Goal: Information Seeking & Learning: Check status

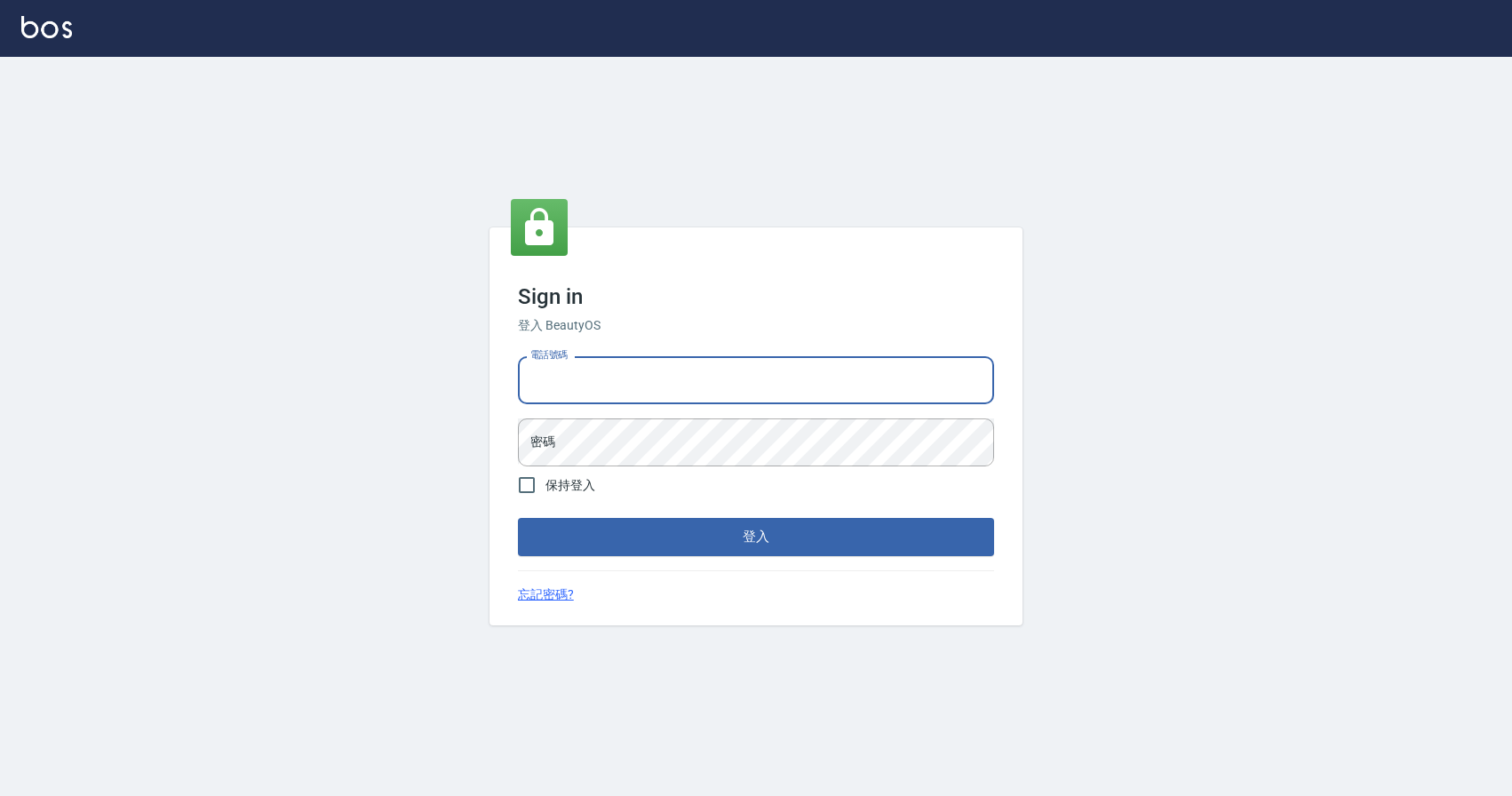
click at [567, 394] on input "電話號碼" at bounding box center [756, 380] width 476 height 48
type input "0424526080"
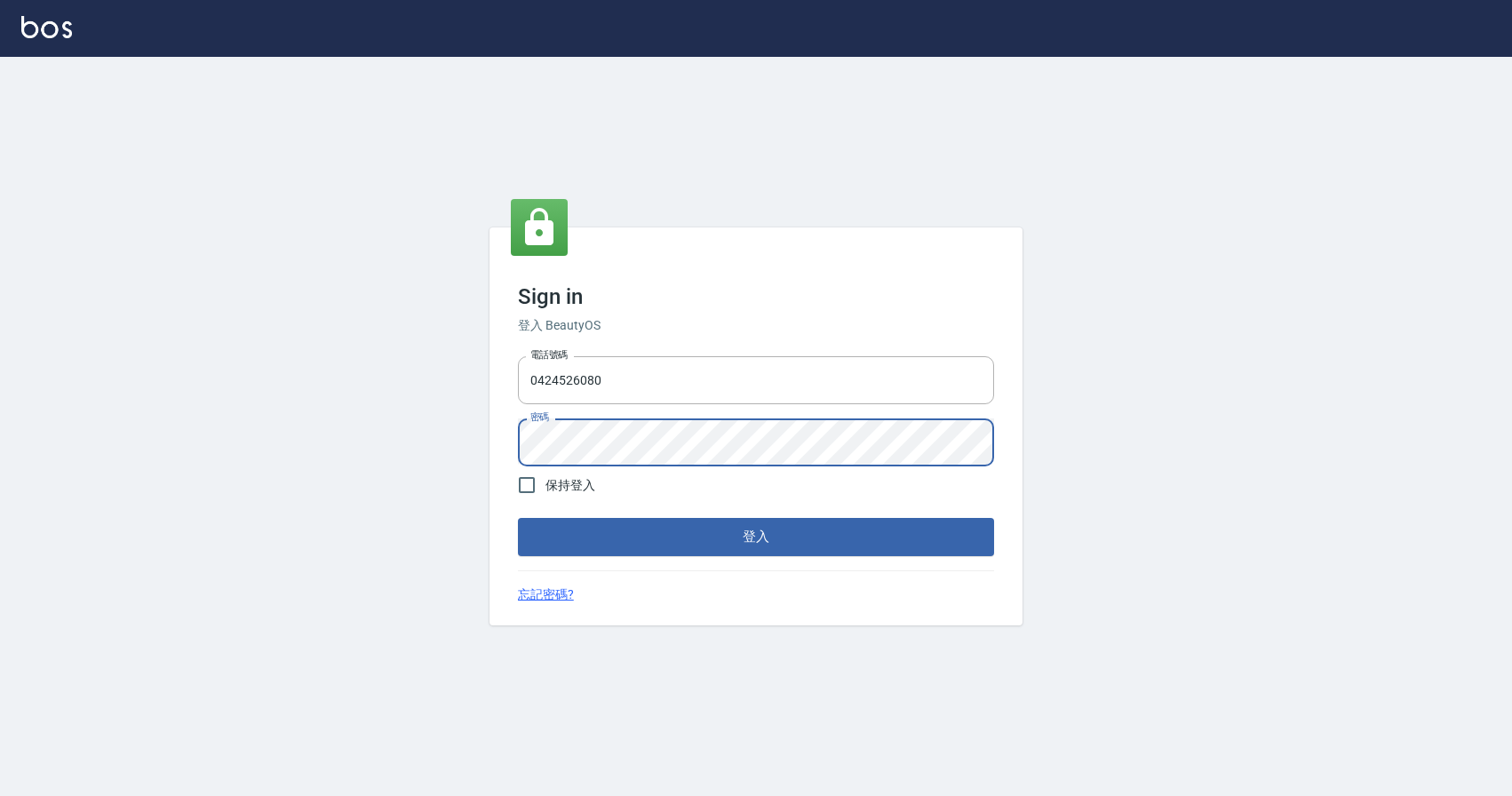
click at [518, 518] on button "登入" at bounding box center [756, 536] width 476 height 37
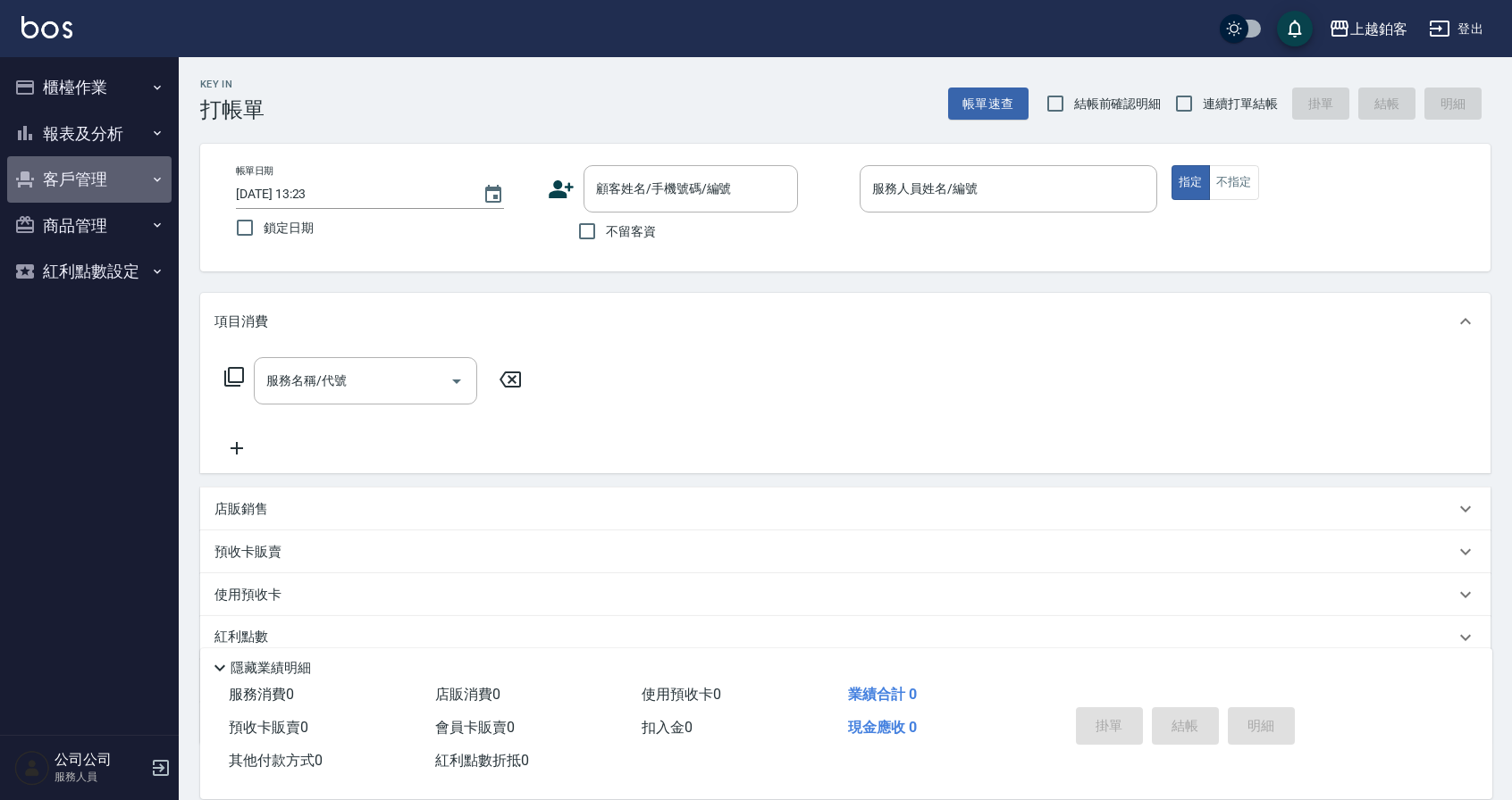
click at [90, 181] on button "客戶管理" at bounding box center [89, 180] width 164 height 47
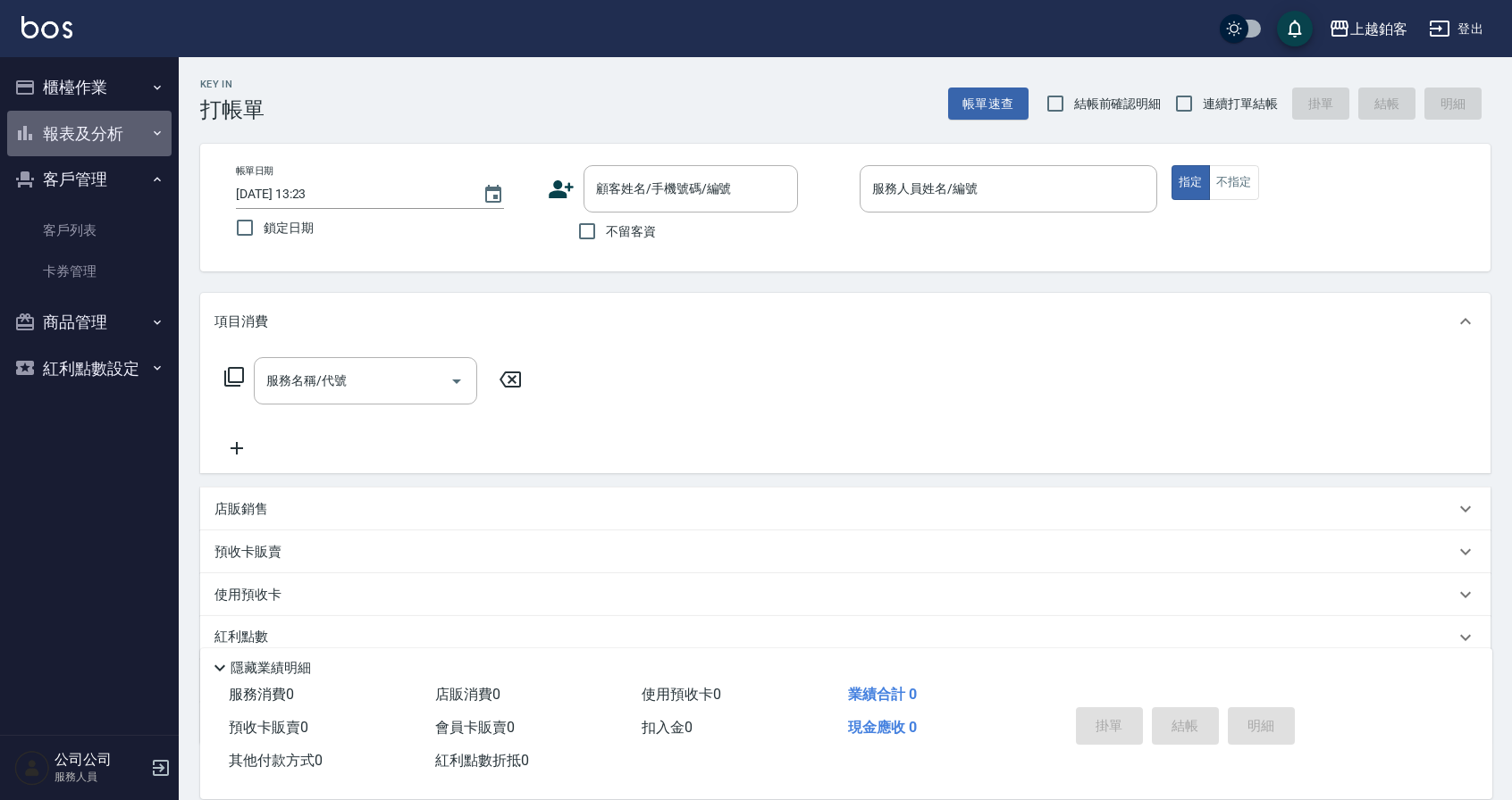
click at [88, 138] on button "報表及分析" at bounding box center [89, 134] width 164 height 47
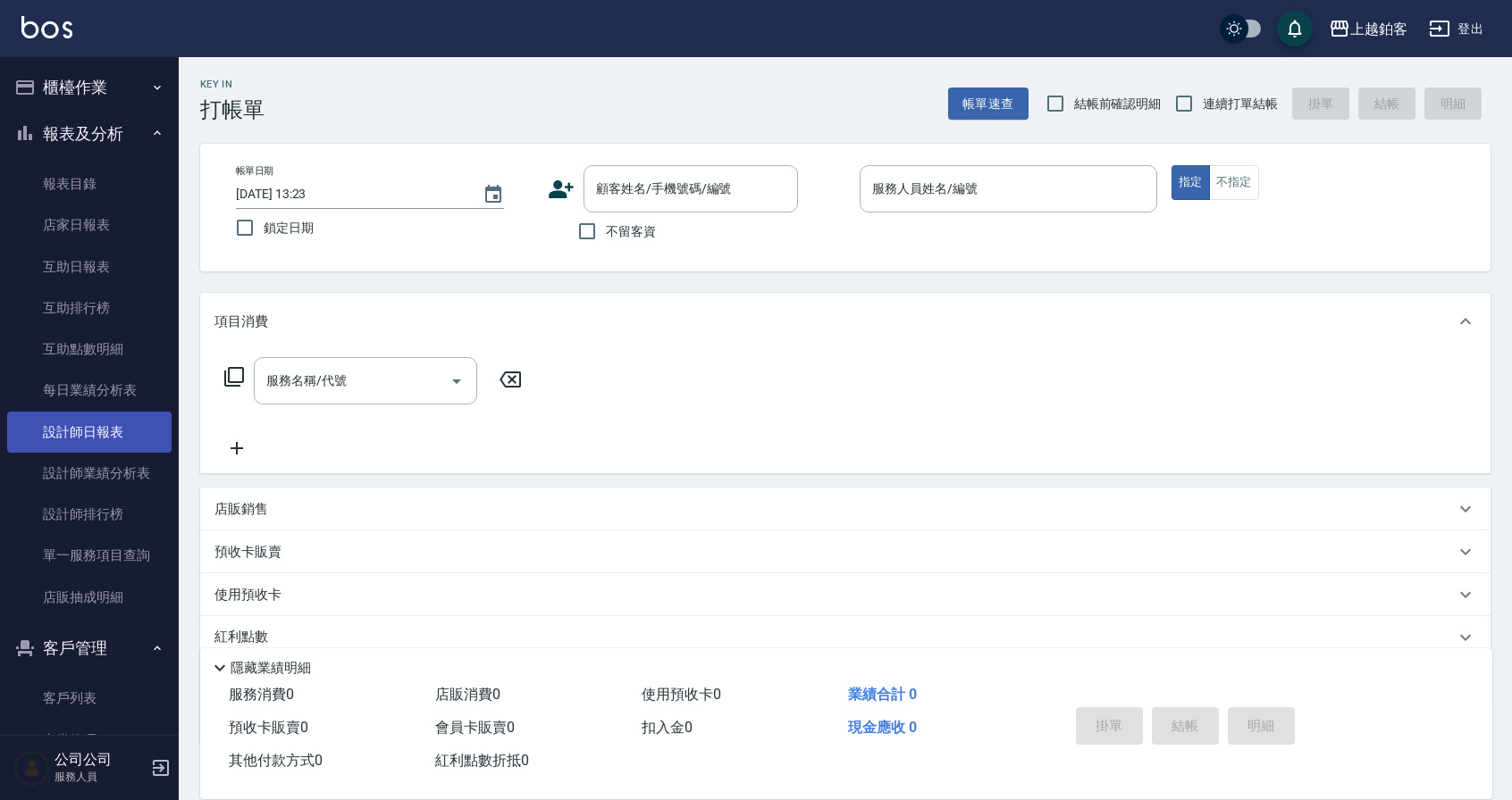
click at [61, 422] on link "設計師日報表" at bounding box center [89, 432] width 164 height 41
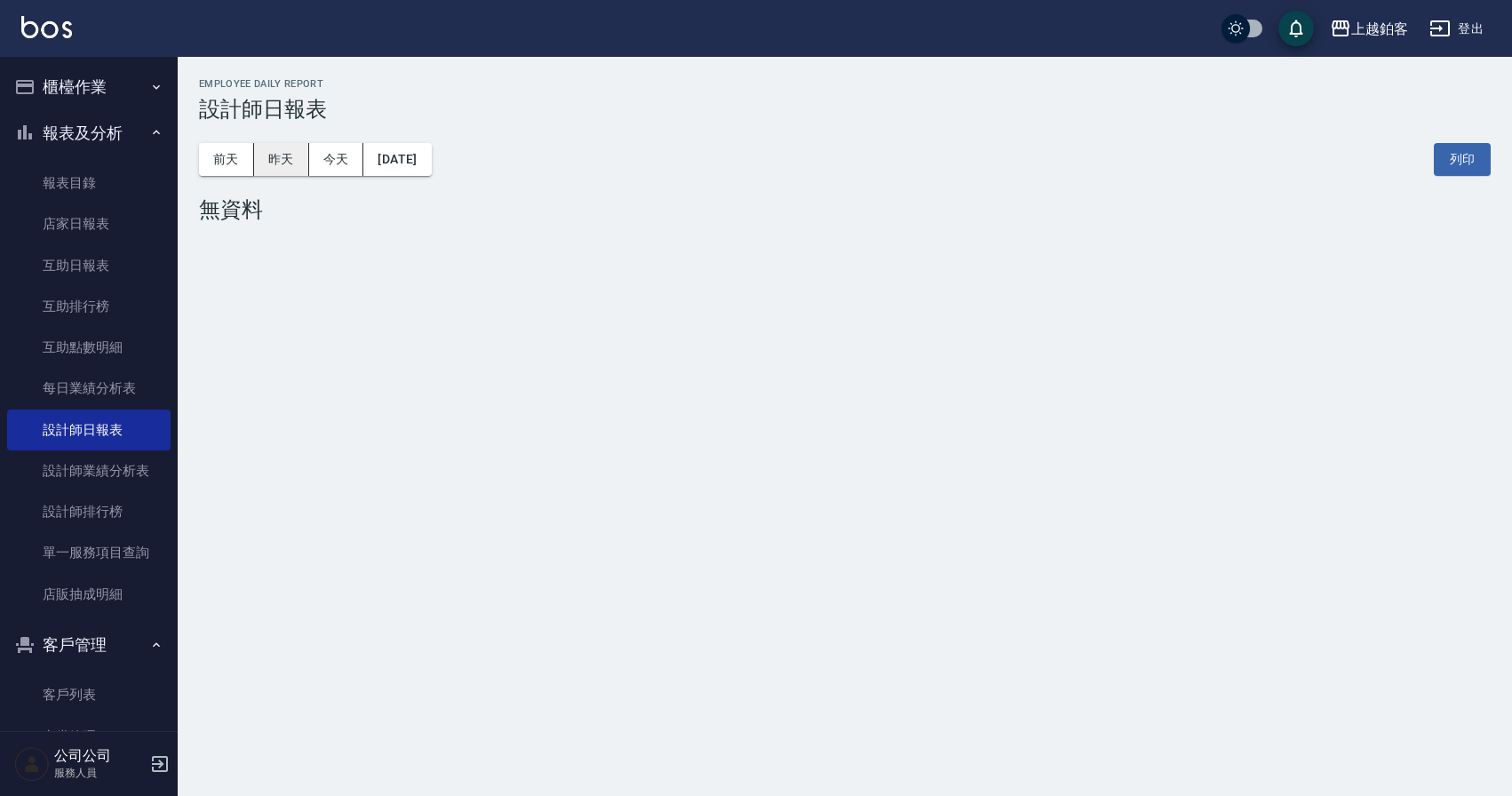
click at [296, 157] on button "昨天" at bounding box center [282, 160] width 55 height 33
